Goal: Check status: Check status

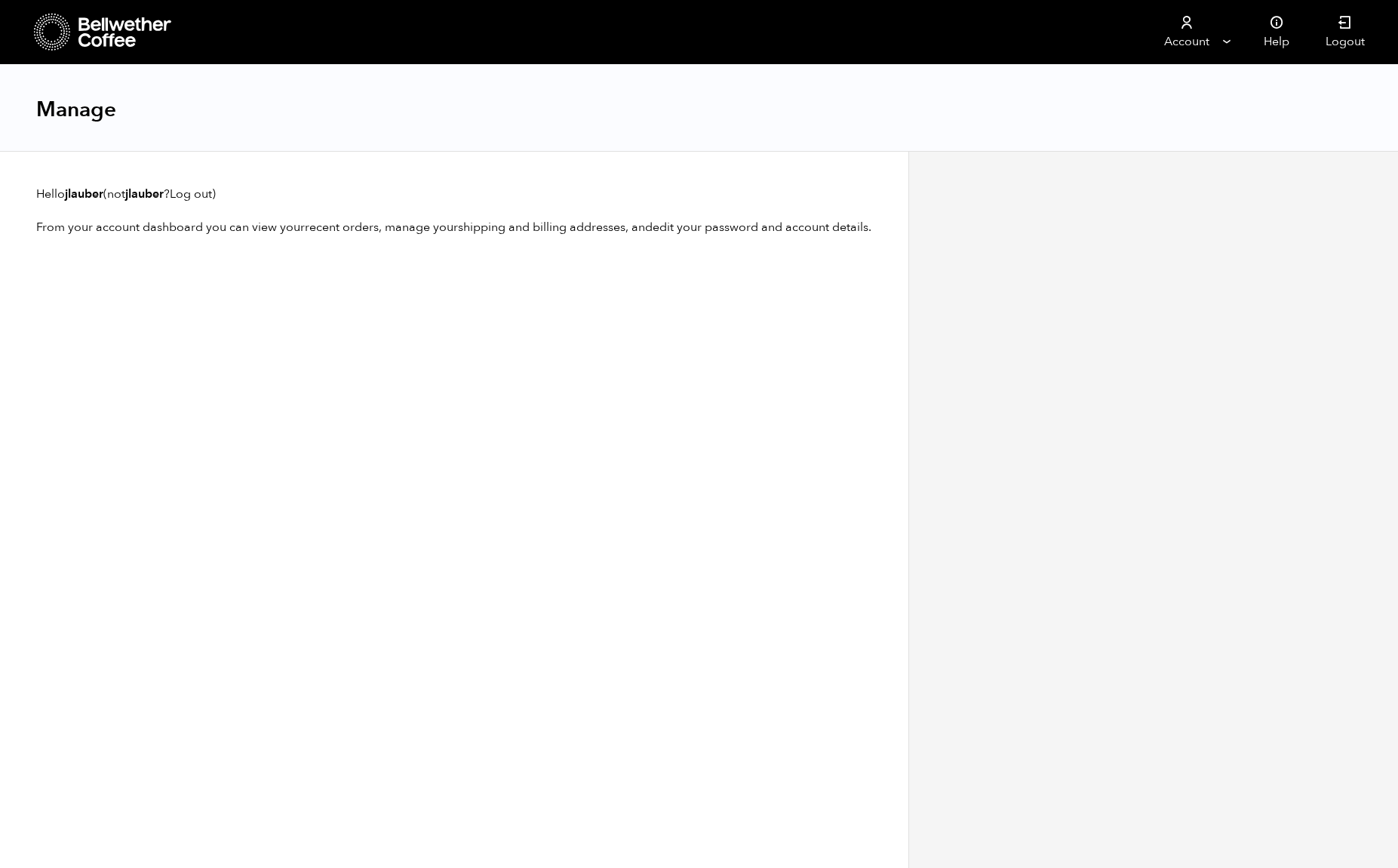
click at [553, 311] on div "Hello jlauber (not jlauber ? Log out ) From your account dashboard you can view…" at bounding box center [454, 509] width 909 height 717
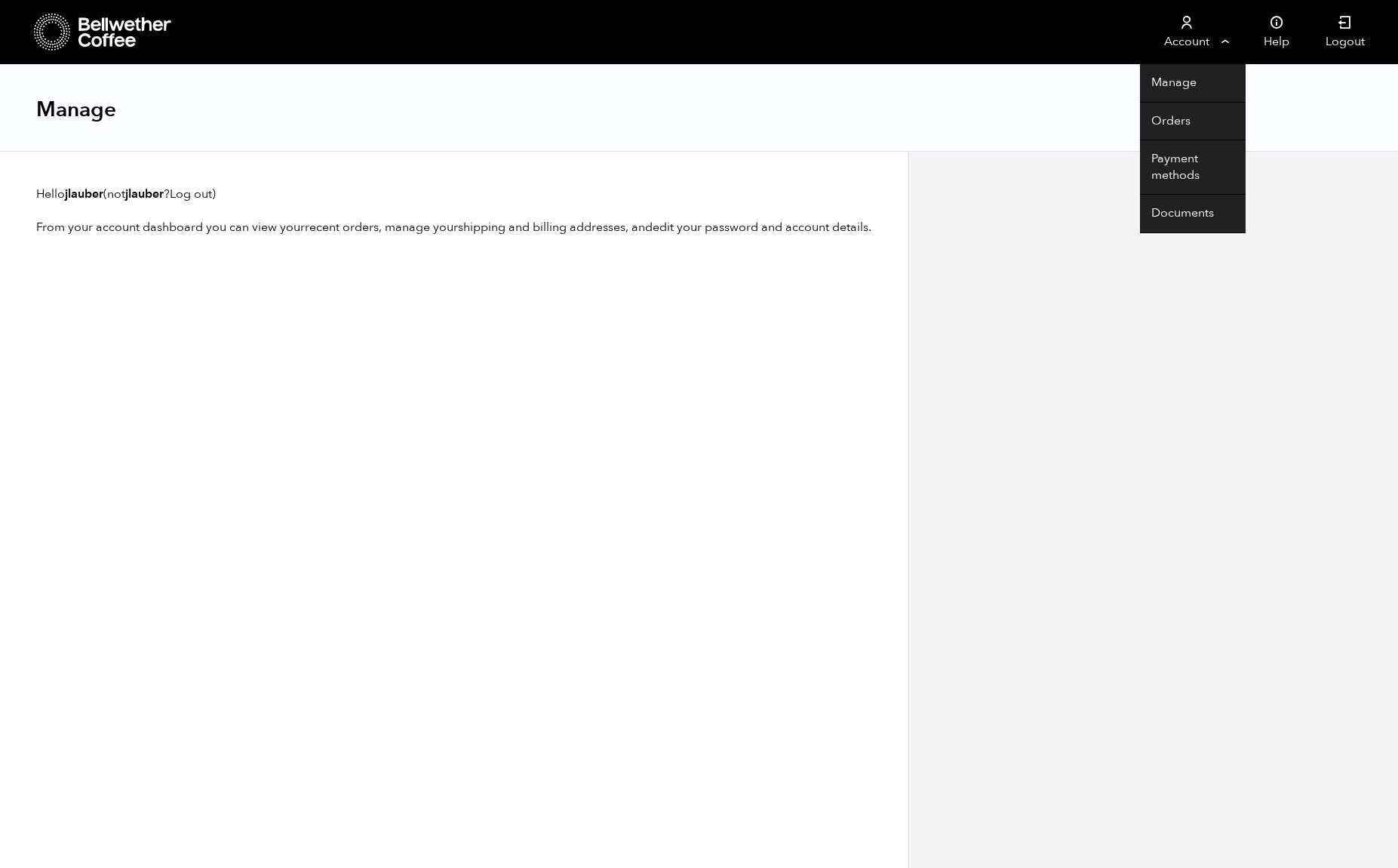
click at [1197, 42] on link "Account" at bounding box center [1186, 31] width 93 height 64
click at [1184, 117] on link "Orders" at bounding box center [1193, 122] width 106 height 38
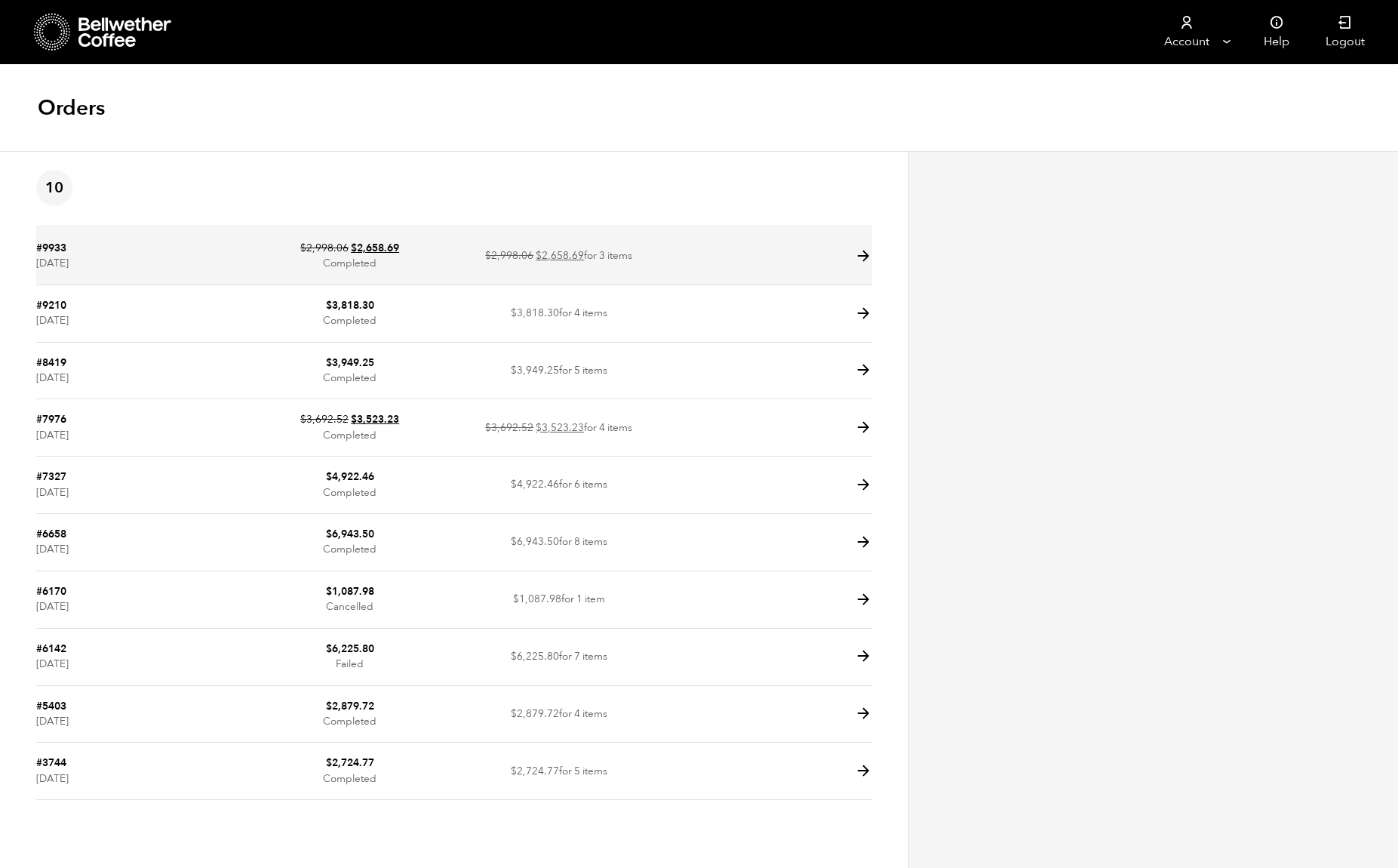
click at [168, 259] on td "#9933 [DATE]" at bounding box center [141, 256] width 209 height 57
click at [864, 252] on icon at bounding box center [864, 256] width 17 height 17
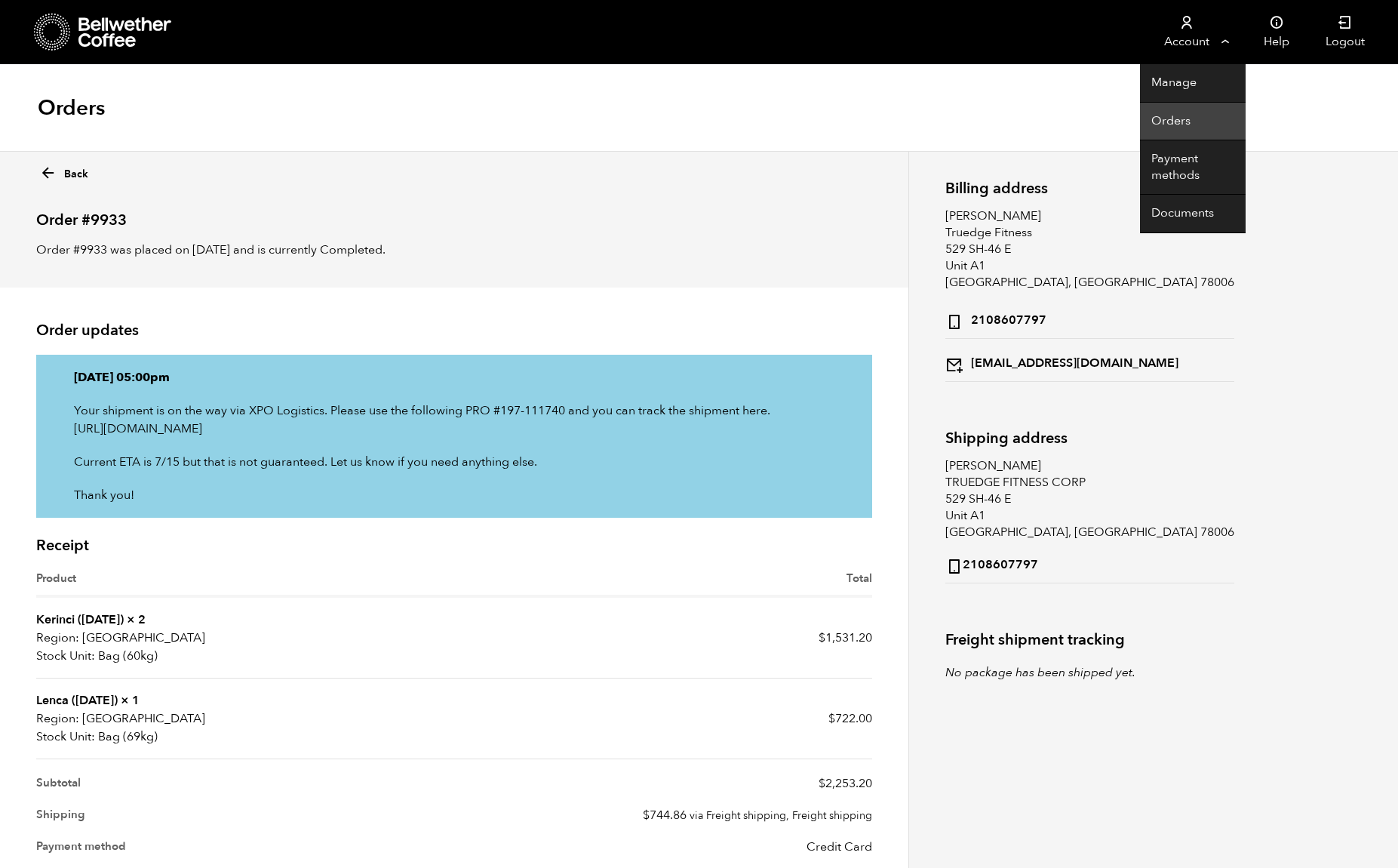
click at [1171, 121] on link "Orders" at bounding box center [1193, 122] width 106 height 38
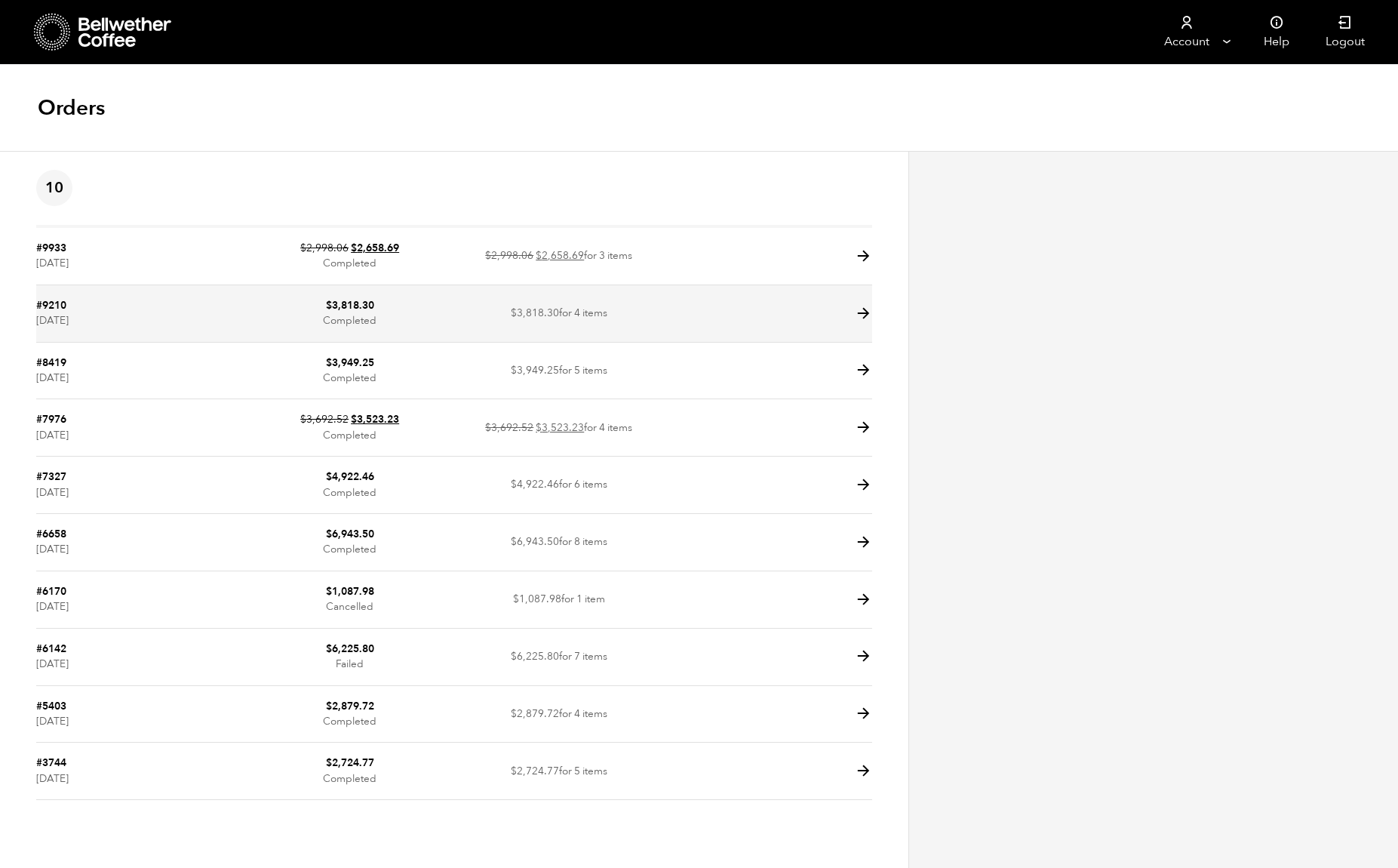
click at [186, 317] on td "#9210 April 11, 2025" at bounding box center [141, 313] width 209 height 57
click at [864, 311] on icon at bounding box center [864, 313] width 17 height 17
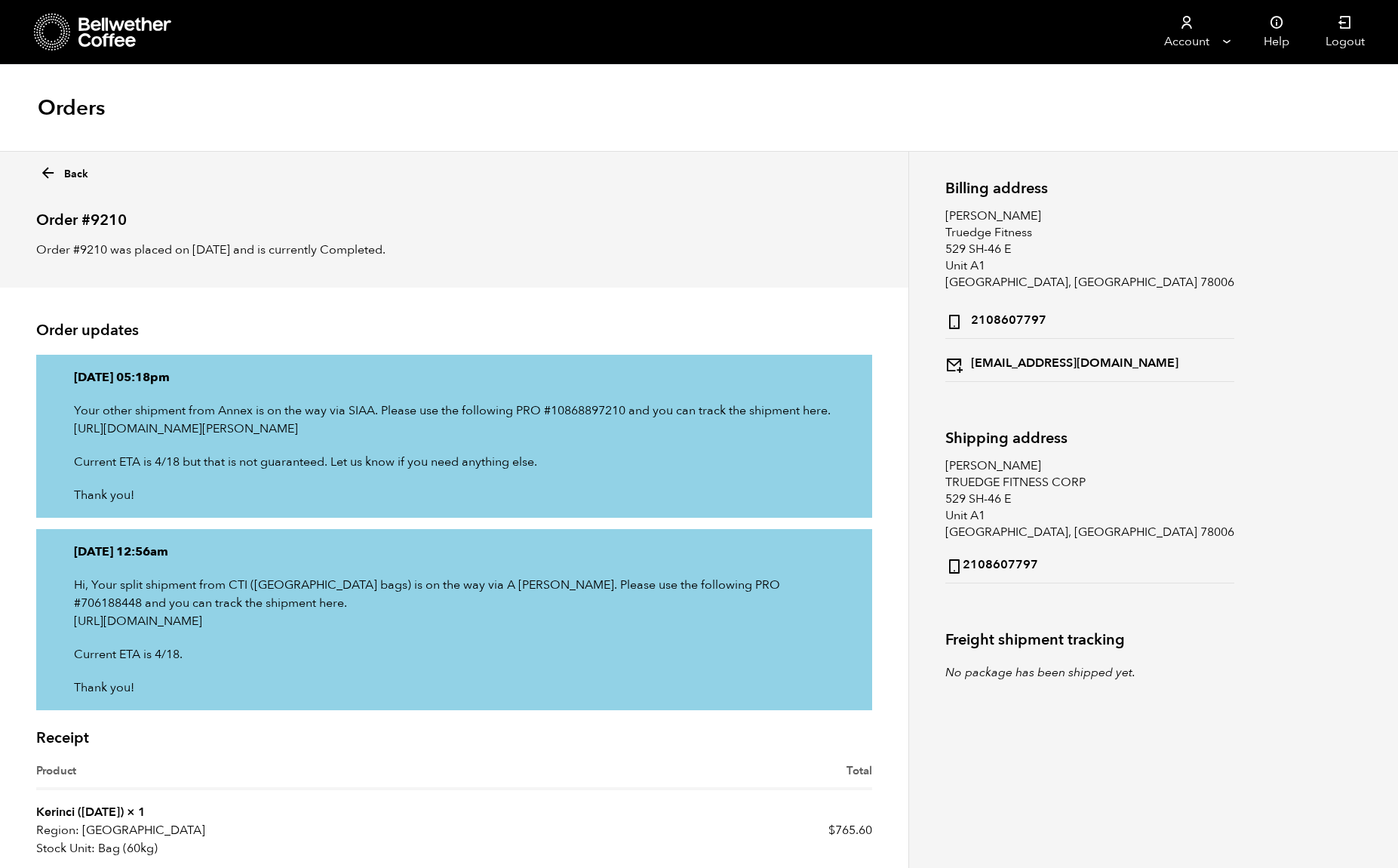
click at [44, 174] on icon at bounding box center [48, 173] width 17 height 17
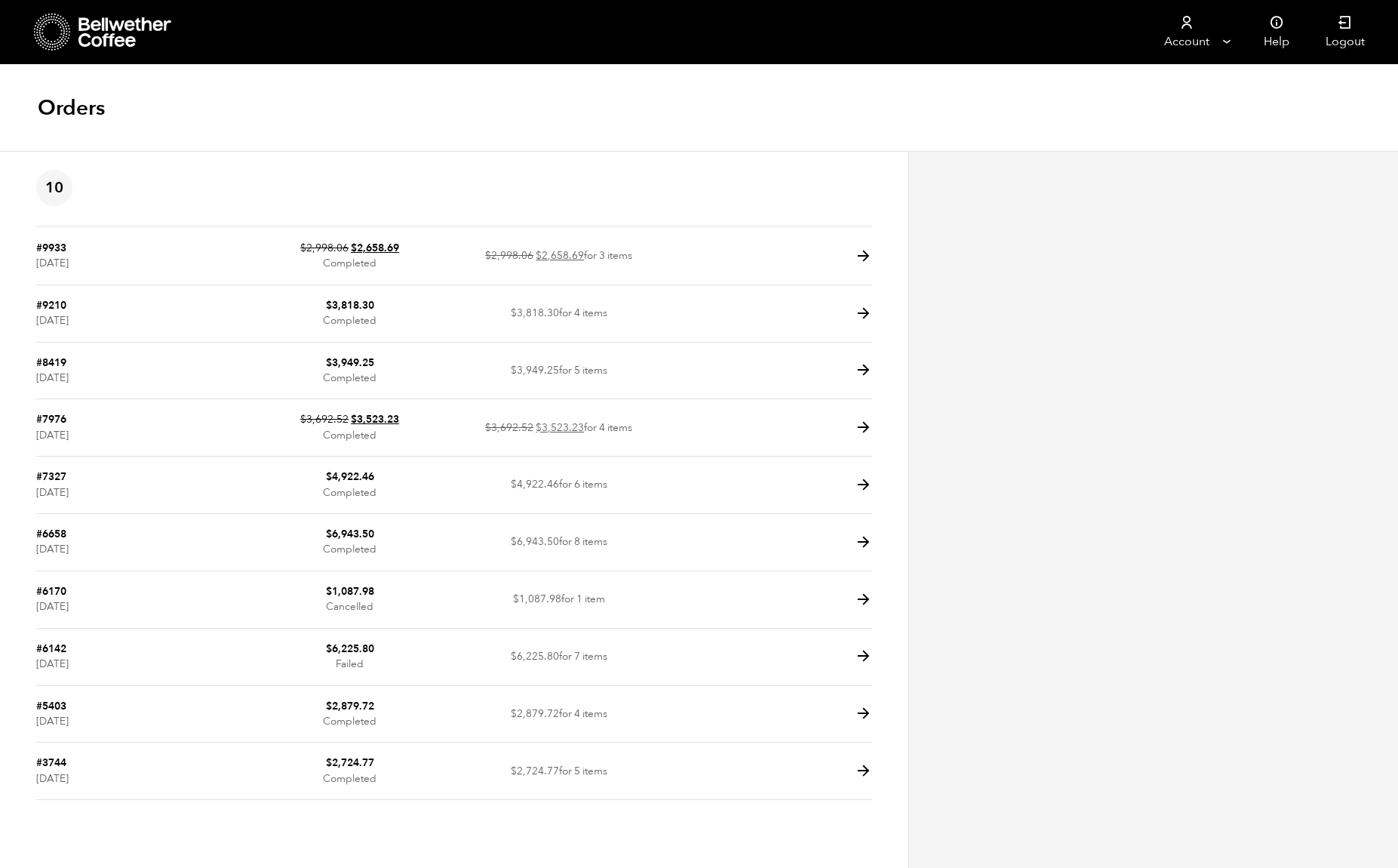
click at [89, 29] on icon at bounding box center [125, 31] width 94 height 30
